Goal: Information Seeking & Learning: Learn about a topic

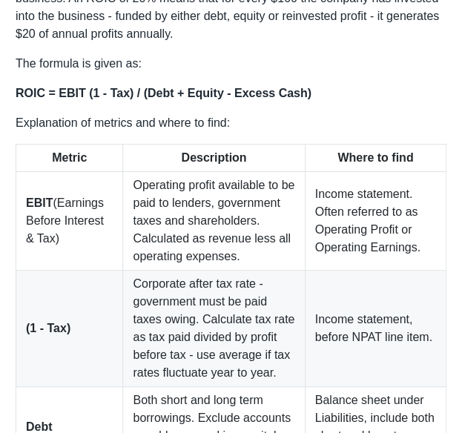
scroll to position [1037, 0]
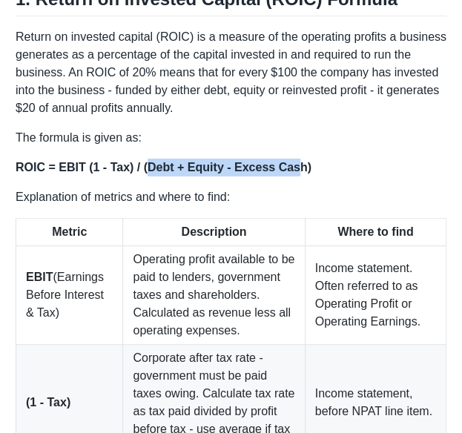
drag, startPoint x: 142, startPoint y: 153, endPoint x: 285, endPoint y: 144, distance: 143.3
click at [285, 161] on strong "ROIC = EBIT (1 - Tax) / (Debt + Equity - Excess Cash)" at bounding box center [164, 167] width 296 height 13
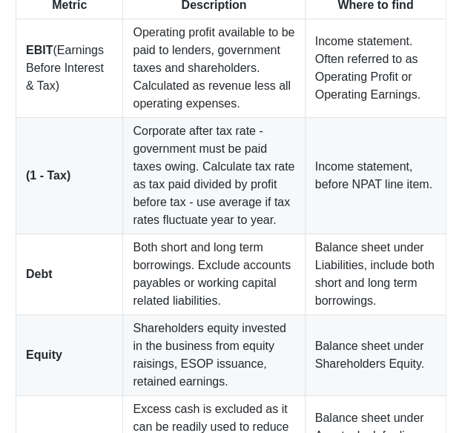
scroll to position [1334, 0]
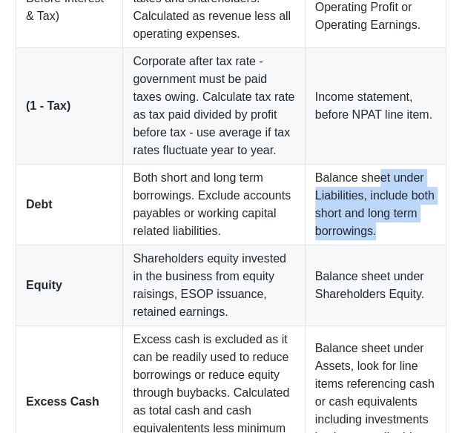
drag, startPoint x: 369, startPoint y: 157, endPoint x: 370, endPoint y: 224, distance: 66.7
click at [370, 224] on tbody "EBIT (Earnings Before Interest & Tax) Operating profit available to be paid to …" at bounding box center [231, 214] width 430 height 528
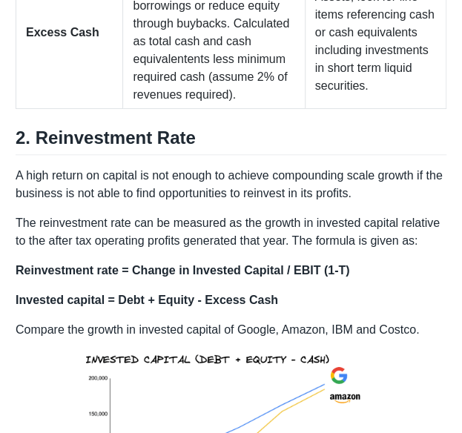
scroll to position [1704, 0]
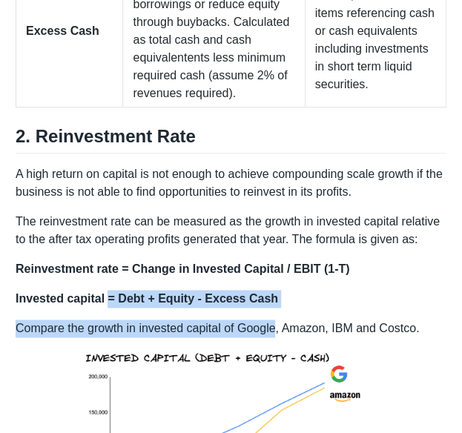
drag, startPoint x: 106, startPoint y: 264, endPoint x: 274, endPoint y: 278, distance: 168.8
click at [281, 290] on p "Invested capital = Debt + Equity - Excess Cash" at bounding box center [231, 299] width 431 height 18
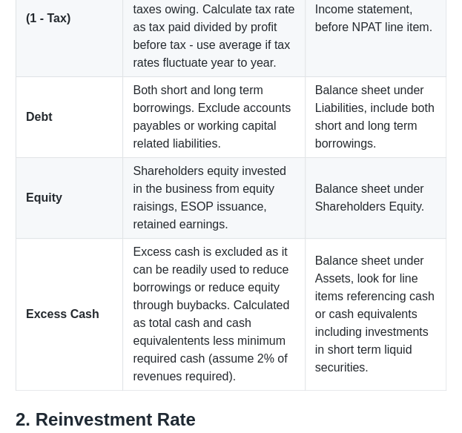
scroll to position [1408, 0]
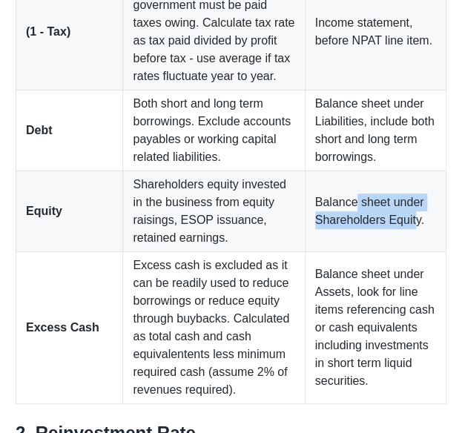
drag, startPoint x: 347, startPoint y: 174, endPoint x: 406, endPoint y: 201, distance: 65.0
click at [406, 201] on td "Balance sheet under Shareholders Equity." at bounding box center [375, 211] width 141 height 81
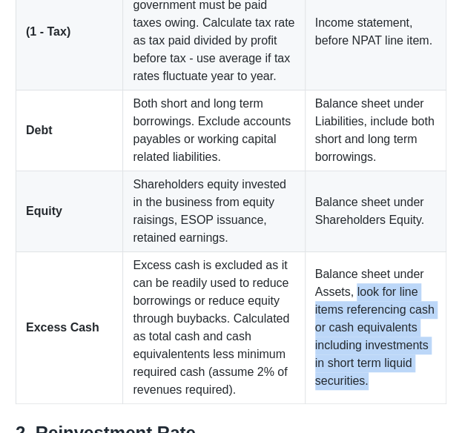
drag, startPoint x: 345, startPoint y: 248, endPoint x: 394, endPoint y: 343, distance: 107.1
click at [394, 343] on td "Balance sheet under Assets, look for line items referencing cash or cash equiva…" at bounding box center [375, 328] width 141 height 152
drag, startPoint x: 393, startPoint y: 338, endPoint x: 321, endPoint y: 270, distance: 98.6
click at [391, 337] on td "Balance sheet under Assets, look for line items referencing cash or cash equiva…" at bounding box center [375, 328] width 141 height 152
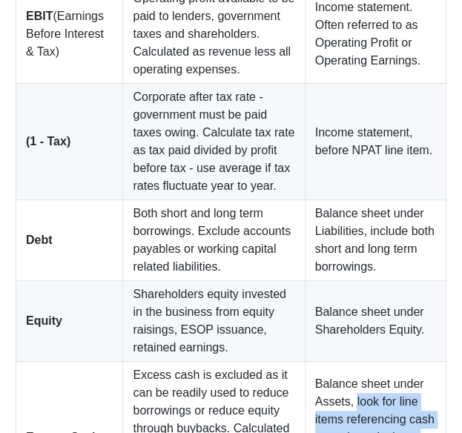
scroll to position [1322, 0]
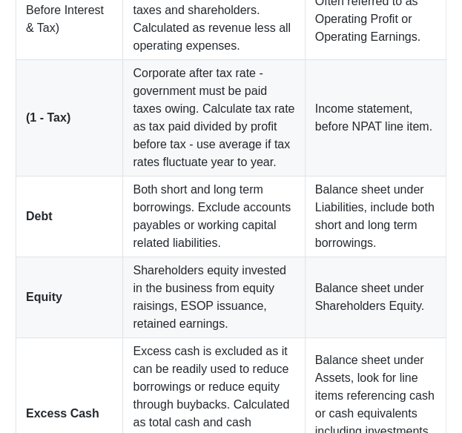
click at [362, 338] on td "Balance sheet under Assets, look for line items referencing cash or cash equiva…" at bounding box center [375, 414] width 141 height 152
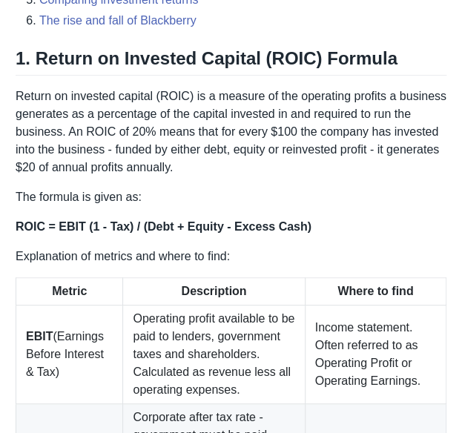
scroll to position [1026, 0]
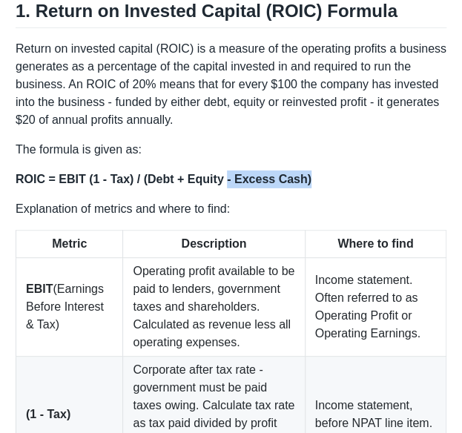
drag, startPoint x: 217, startPoint y: 158, endPoint x: 317, endPoint y: 168, distance: 100.6
click at [317, 170] on p "ROIC = EBIT (1 - Tax) / (Debt + Equity - Excess Cash)" at bounding box center [231, 179] width 431 height 18
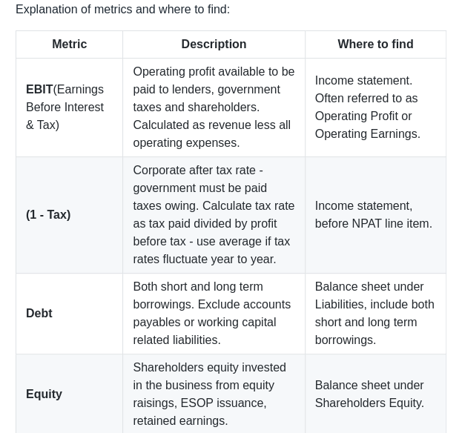
scroll to position [1322, 0]
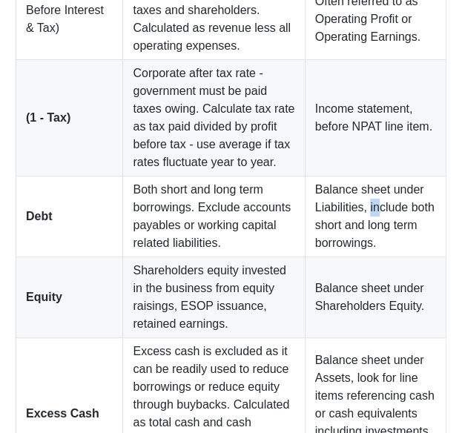
drag, startPoint x: 367, startPoint y: 187, endPoint x: 359, endPoint y: 192, distance: 9.7
click at [359, 192] on td "Balance sheet under Liabilities, include both short and long term borrowings." at bounding box center [375, 216] width 141 height 81
drag, startPoint x: 378, startPoint y: 197, endPoint x: 326, endPoint y: 229, distance: 60.9
click at [366, 218] on td "Balance sheet under Liabilities, include both short and long term borrowings." at bounding box center [375, 216] width 141 height 81
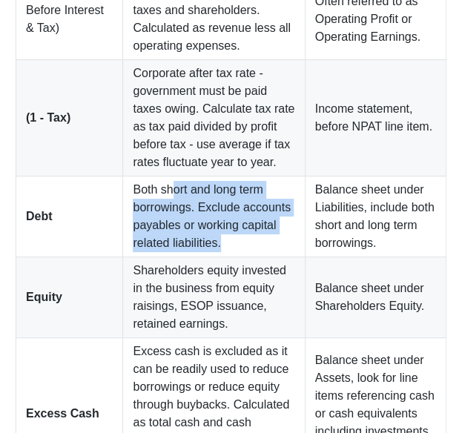
drag, startPoint x: 144, startPoint y: 171, endPoint x: 199, endPoint y: 219, distance: 73.1
click at [199, 219] on td "Both short and long term borrowings. Exclude accounts payables or working capit…" at bounding box center [214, 216] width 182 height 81
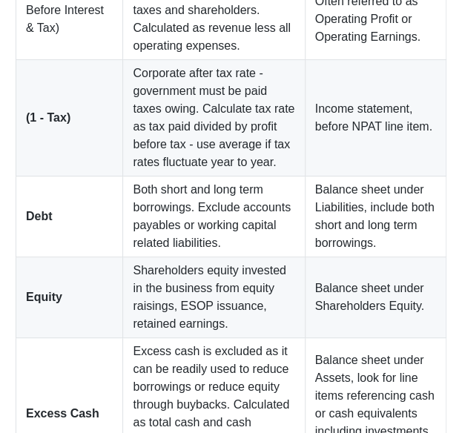
click at [205, 219] on td "Both short and long term borrowings. Exclude accounts payables or working capit…" at bounding box center [214, 216] width 182 height 81
click at [210, 219] on td "Both short and long term borrowings. Exclude accounts payables or working capit…" at bounding box center [214, 216] width 182 height 81
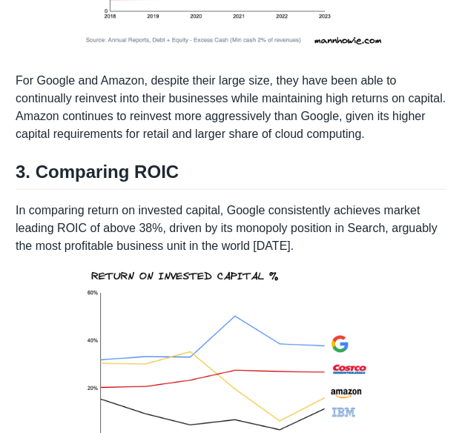
scroll to position [2433, 0]
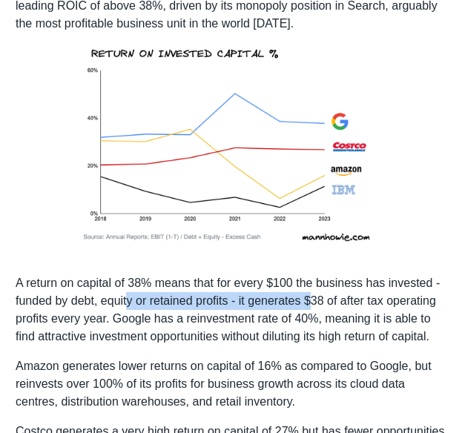
drag, startPoint x: 131, startPoint y: 259, endPoint x: 312, endPoint y: 264, distance: 180.9
click at [312, 274] on p "A return on capital of 38% means that for every $100 the business has invested …" at bounding box center [231, 309] width 431 height 71
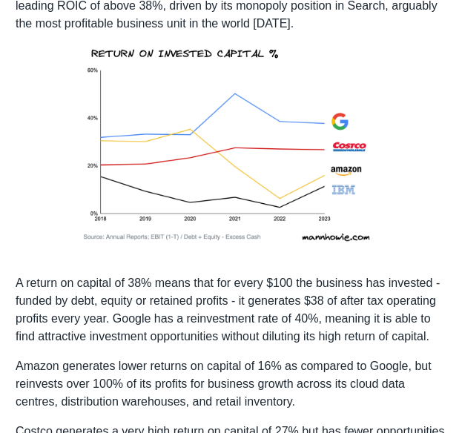
click at [296, 293] on p "A return on capital of 38% means that for every $100 the business has invested …" at bounding box center [231, 309] width 431 height 71
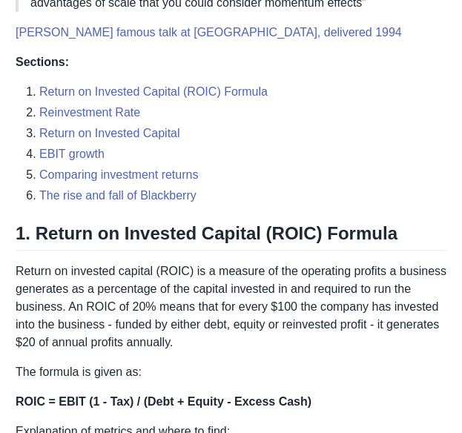
scroll to position [359, 0]
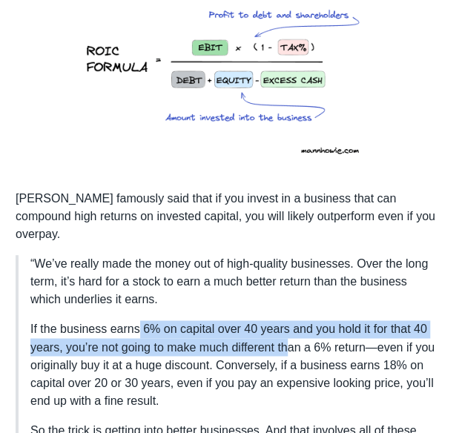
drag, startPoint x: 136, startPoint y: 316, endPoint x: 289, endPoint y: 320, distance: 152.7
click at [289, 320] on p "If the business earns 6% on capital over 40 years and you hold it for that 40 y…" at bounding box center [232, 364] width 404 height 89
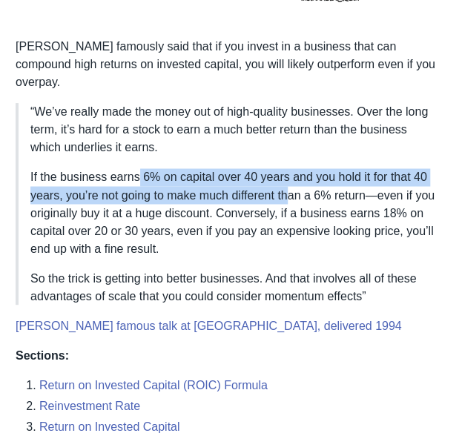
scroll to position [581, 0]
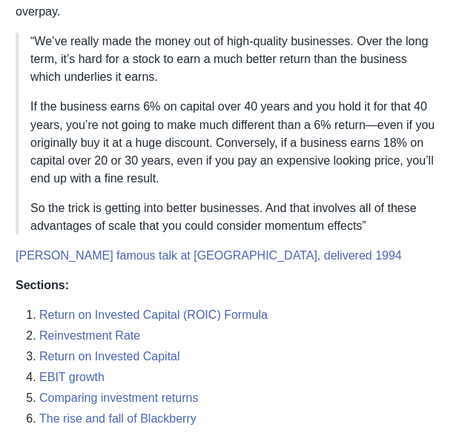
click at [195, 146] on p "If the business earns 6% on capital over 40 years and you hold it for that 40 y…" at bounding box center [232, 142] width 404 height 89
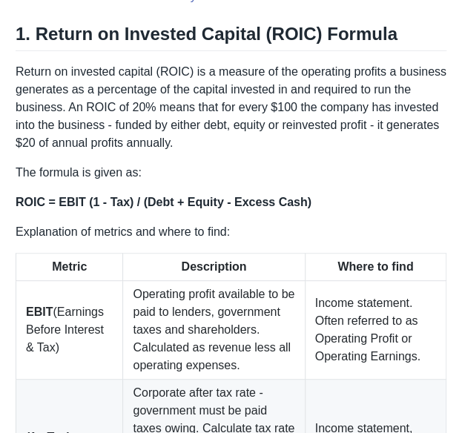
scroll to position [1026, 0]
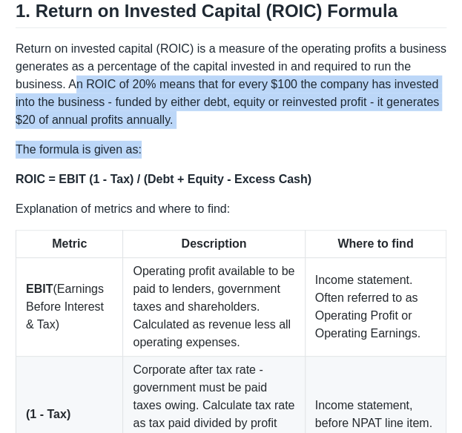
drag, startPoint x: 74, startPoint y: 72, endPoint x: 217, endPoint y: 117, distance: 150.0
click at [375, 267] on td "Income statement. Often referred to as Operating Profit or Operating Earnings." at bounding box center [375, 307] width 141 height 99
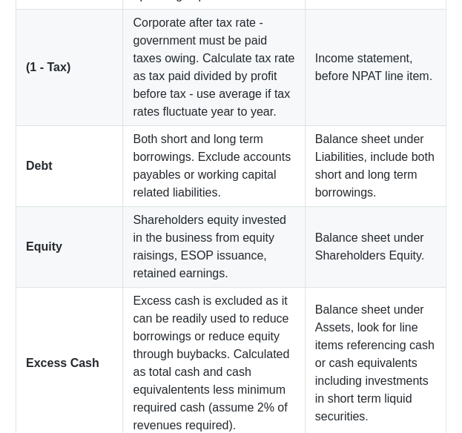
scroll to position [1396, 0]
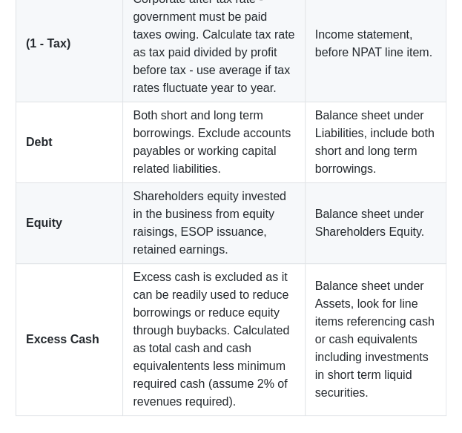
click at [197, 125] on td "Both short and long term borrowings. Exclude accounts payables or working capit…" at bounding box center [214, 142] width 182 height 81
drag, startPoint x: 351, startPoint y: 205, endPoint x: 388, endPoint y: 207, distance: 37.1
click at [396, 212] on td "Balance sheet under Shareholders Equity." at bounding box center [375, 223] width 141 height 81
click at [399, 205] on td "Balance sheet under Shareholders Equity." at bounding box center [375, 223] width 141 height 81
drag, startPoint x: 348, startPoint y: 202, endPoint x: 397, endPoint y: 212, distance: 49.8
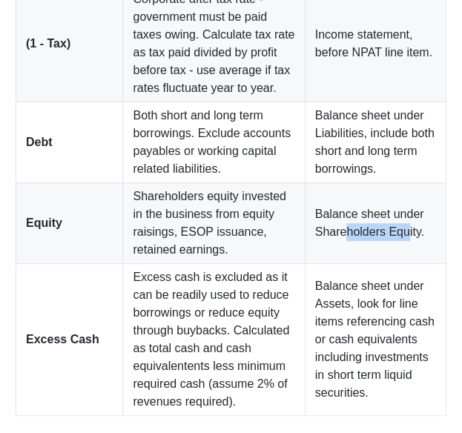
click at [397, 212] on td "Balance sheet under Shareholders Equity." at bounding box center [375, 223] width 141 height 81
click at [344, 264] on td "Balance sheet under Assets, look for line items referencing cash or cash equiva…" at bounding box center [375, 340] width 141 height 152
drag, startPoint x: 388, startPoint y: 130, endPoint x: 402, endPoint y: 133, distance: 13.7
click at [402, 133] on td "Balance sheet under Liabilities, include both short and long term borrowings." at bounding box center [375, 142] width 141 height 81
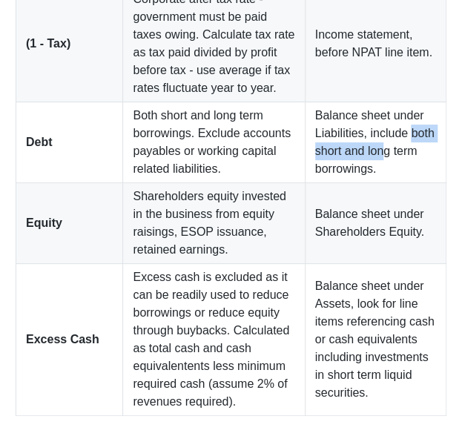
drag, startPoint x: 391, startPoint y: 122, endPoint x: 403, endPoint y: 120, distance: 11.9
click at [403, 120] on td "Balance sheet under Liabilities, include both short and long term borrowings." at bounding box center [375, 142] width 141 height 81
drag, startPoint x: 393, startPoint y: 121, endPoint x: 382, endPoint y: 153, distance: 34.4
click at [382, 153] on td "Balance sheet under Liabilities, include both short and long term borrowings." at bounding box center [375, 142] width 141 height 81
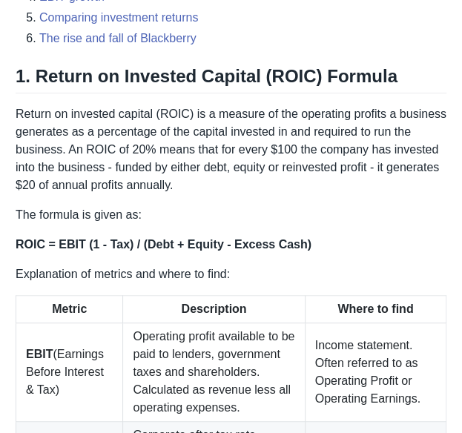
scroll to position [877, 0]
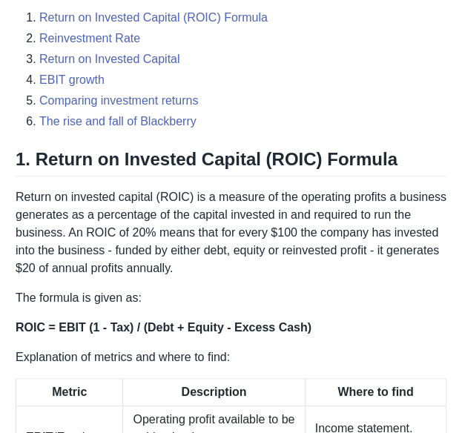
drag, startPoint x: 183, startPoint y: 311, endPoint x: 194, endPoint y: 316, distance: 12.3
click at [183, 321] on strong "ROIC = EBIT (1 - Tax) / (Debt + Equity - Excess Cash)" at bounding box center [164, 327] width 296 height 13
drag, startPoint x: 239, startPoint y: 313, endPoint x: 299, endPoint y: 315, distance: 60.8
click at [299, 319] on p "ROIC = EBIT (1 - Tax) / (Debt + Equity - Excess Cash)" at bounding box center [231, 328] width 431 height 18
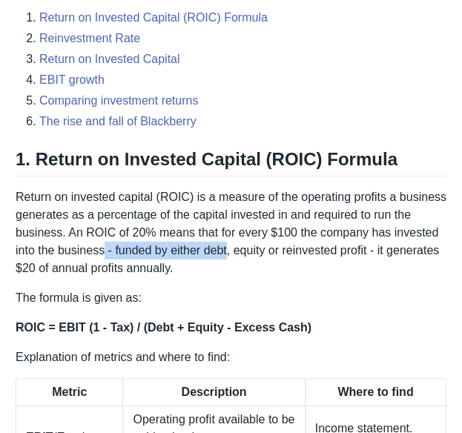
drag, startPoint x: 104, startPoint y: 225, endPoint x: 227, endPoint y: 235, distance: 124.1
click at [227, 235] on p "Return on invested capital (ROIC) is a measure of the operating profits a busin…" at bounding box center [231, 232] width 431 height 89
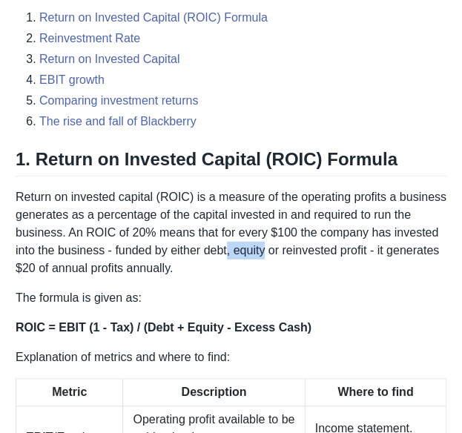
drag, startPoint x: 227, startPoint y: 235, endPoint x: 253, endPoint y: 239, distance: 26.3
click at [253, 239] on p "Return on invested capital (ROIC) is a measure of the operating profits a busin…" at bounding box center [231, 232] width 431 height 89
click at [205, 238] on p "Return on invested capital (ROIC) is a measure of the operating profits a busin…" at bounding box center [231, 232] width 431 height 89
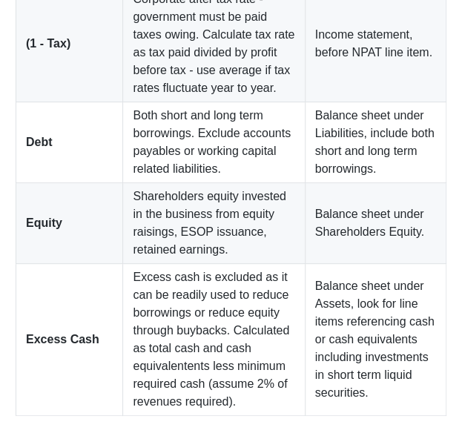
scroll to position [1767, 0]
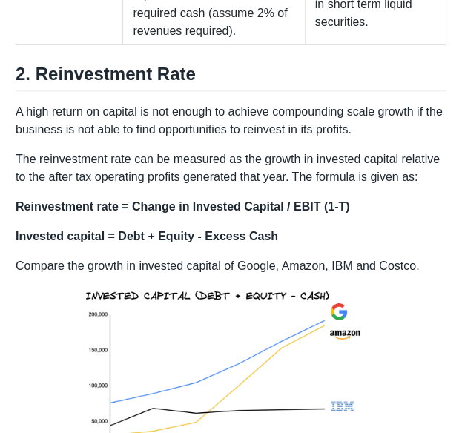
drag, startPoint x: 126, startPoint y: 193, endPoint x: 192, endPoint y: 199, distance: 66.2
click at [192, 230] on strong "Invested capital = Debt + Equity - Excess Cash" at bounding box center [147, 236] width 262 height 13
click at [211, 257] on p "Compare the growth in invested capital of Google, Amazon, IBM and Costco." at bounding box center [231, 380] width 431 height 247
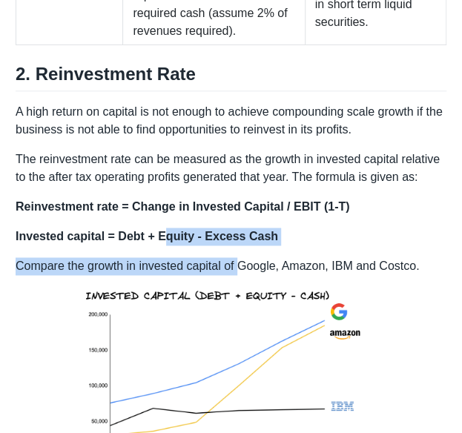
drag, startPoint x: 163, startPoint y: 194, endPoint x: 241, endPoint y: 230, distance: 85.5
click at [258, 275] on img at bounding box center [230, 390] width 329 height 230
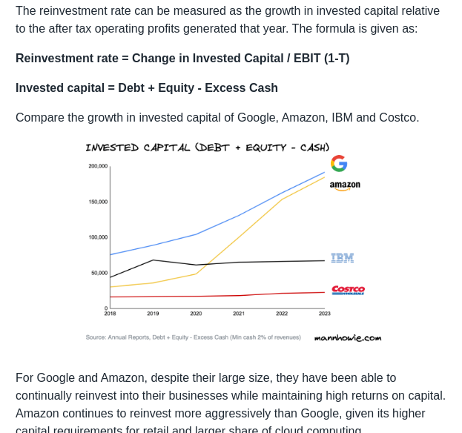
click at [153, 321] on div "High quality businesses are those that can generate high returns on invested ca…" at bounding box center [231, 424] width 431 height 4171
click at [219, 368] on p "For Google and Amazon, despite their large size, they have been able to continu…" at bounding box center [231, 403] width 431 height 71
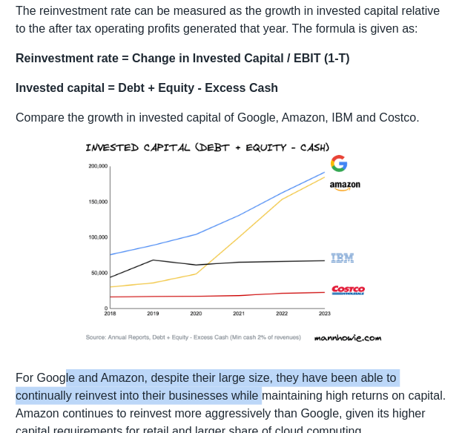
drag, startPoint x: 64, startPoint y: 336, endPoint x: 262, endPoint y: 359, distance: 199.1
click at [262, 368] on p "For Google and Amazon, despite their large size, they have been able to continu…" at bounding box center [231, 403] width 431 height 71
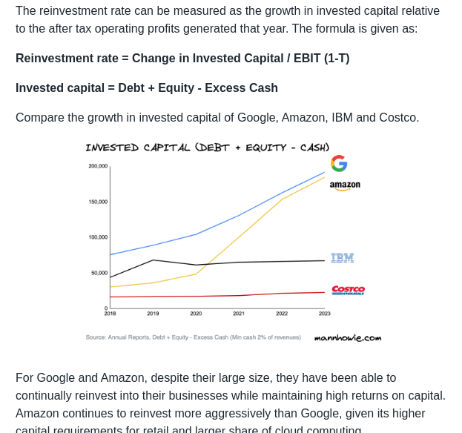
click at [342, 368] on p "For Google and Amazon, despite their large size, they have been able to continu…" at bounding box center [231, 403] width 431 height 71
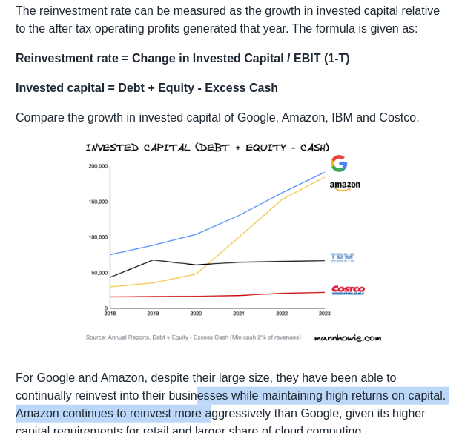
drag, startPoint x: 197, startPoint y: 358, endPoint x: 253, endPoint y: 370, distance: 57.7
click at [253, 370] on p "For Google and Amazon, despite their large size, they have been able to continu…" at bounding box center [231, 403] width 431 height 71
click at [230, 368] on p "For Google and Amazon, despite their large size, they have been able to continu…" at bounding box center [231, 403] width 431 height 71
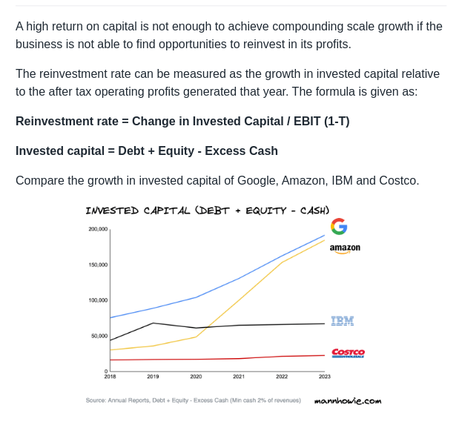
scroll to position [1767, 0]
